Goal: Understand process/instructions

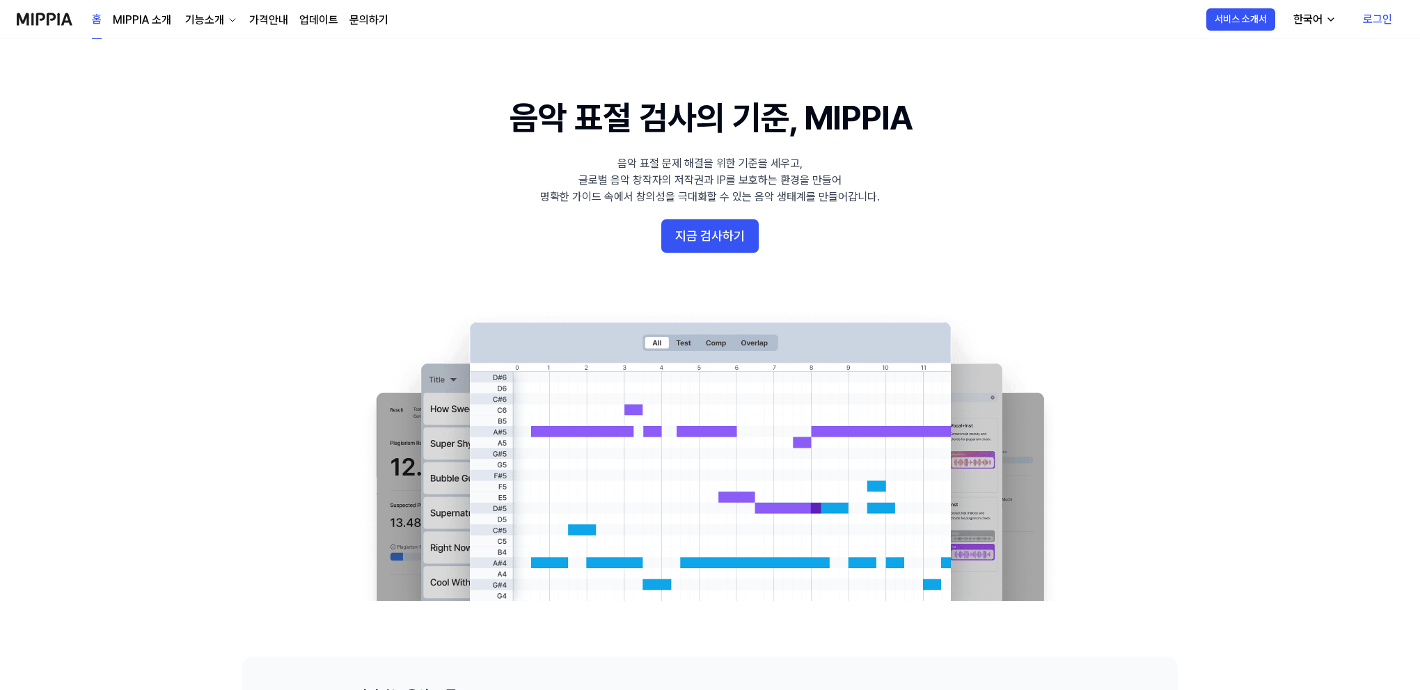
click at [961, 292] on 배너 "음악 표절 검사의 기준, MIPPIA 음악 표절 문제 해결을 위한 기준을 세우고, 글로벌 음악 창작자의 저작권과 IP를 보호하는 환경을 만들어…" at bounding box center [710, 348] width 1003 height 506
click at [326, 264] on 배너 "음악 표절 검사의 기준, MIPPIA 음악 표절 문제 해결을 위한 기준을 세우고, 글로벌 음악 창작자의 저작권과 IP를 보호하는 환경을 만들어…" at bounding box center [710, 348] width 1003 height 506
click at [998, 240] on 배너 "음악 표절 검사의 기준, MIPPIA 음악 표절 문제 해결을 위한 기준을 세우고, 글로벌 음악 창작자의 저작권과 IP를 보호하는 환경을 만들어…" at bounding box center [710, 348] width 1003 height 506
click at [978, 214] on 배너 "음악 표절 검사의 기준, MIPPIA 음악 표절 문제 해결을 위한 기준을 세우고, 글로벌 음악 창작자의 저작권과 IP를 보호하는 환경을 만들어…" at bounding box center [710, 348] width 1003 height 506
click at [1114, 257] on 배너 "음악 표절 검사의 기준, MIPPIA 음악 표절 문제 해결을 위한 기준을 세우고, 글로벌 음악 창작자의 저작권과 IP를 보호하는 환경을 만들어…" at bounding box center [710, 348] width 1003 height 506
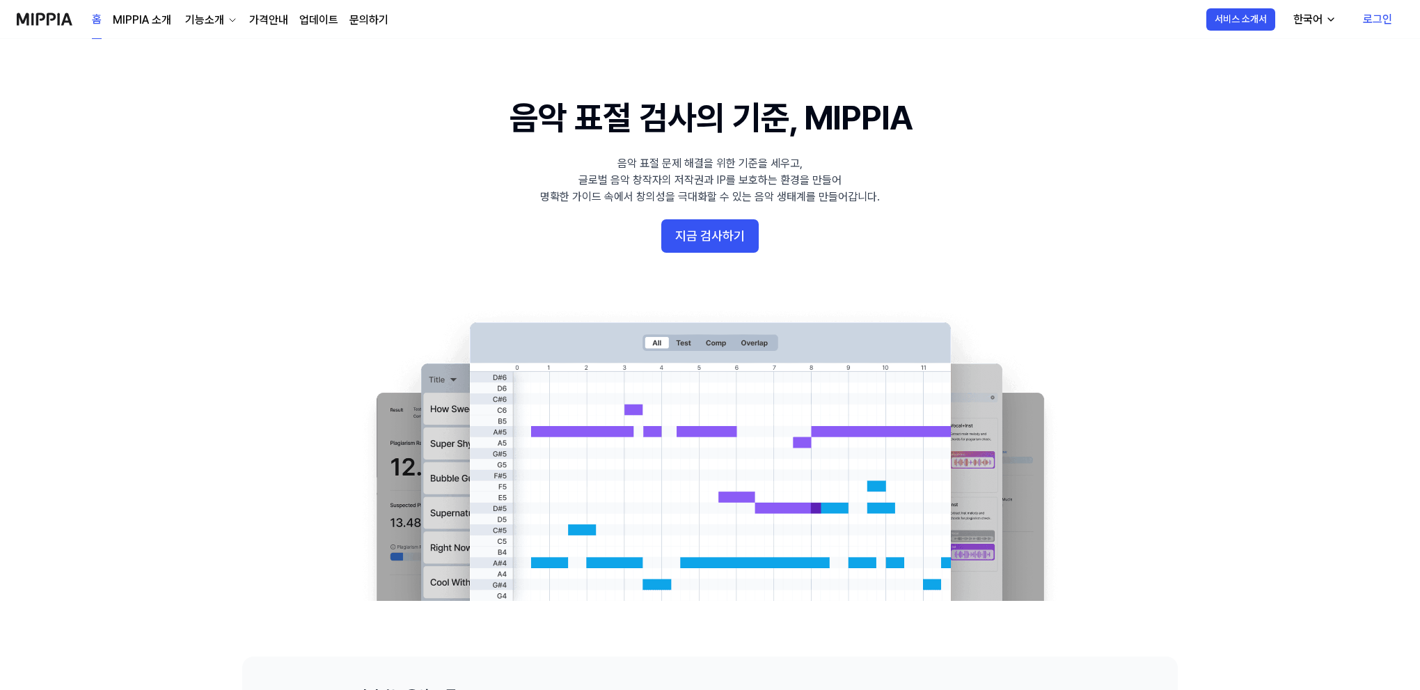
click at [1044, 281] on 배너 "음악 표절 검사의 기준, MIPPIA 음악 표절 문제 해결을 위한 기준을 세우고, 글로벌 음악 창작자의 저작권과 IP를 보호하는 환경을 만들어…" at bounding box center [710, 348] width 1003 height 506
drag, startPoint x: 327, startPoint y: 2, endPoint x: 924, endPoint y: 241, distance: 642.7
click at [925, 241] on 배너 "음악 표절 검사의 기준, MIPPIA 음악 표절 문제 해결을 위한 기준을 세우고, 글로벌 음악 창작자의 저작권과 IP를 보호하는 환경을 만들어…" at bounding box center [710, 348] width 1003 height 506
click at [716, 245] on button "지금 검사하기" at bounding box center [709, 235] width 97 height 33
